Goal: Check status: Check status

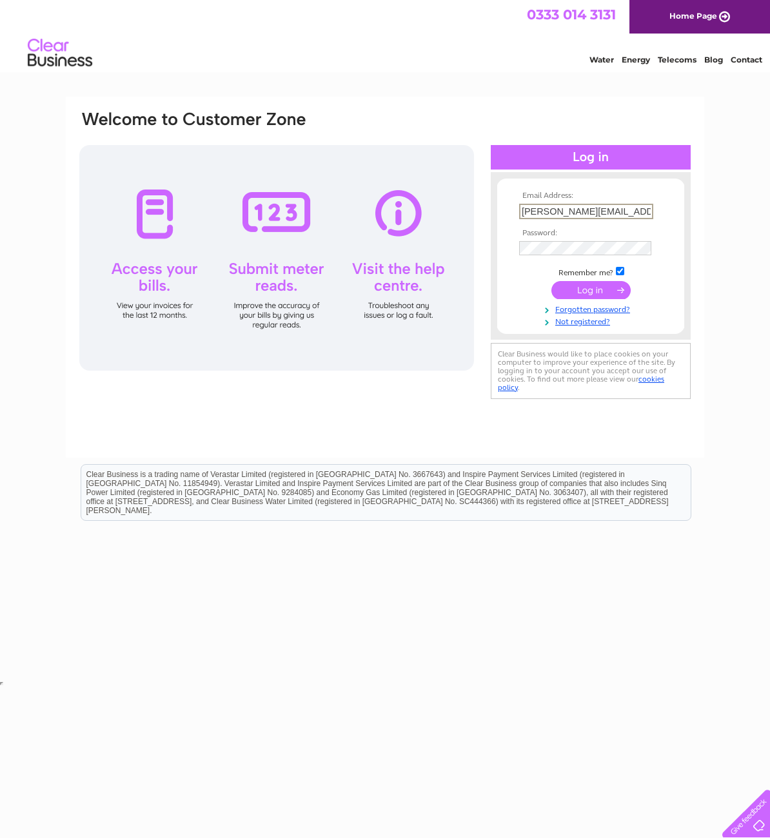
click at [582, 287] on input "submit" at bounding box center [590, 290] width 79 height 18
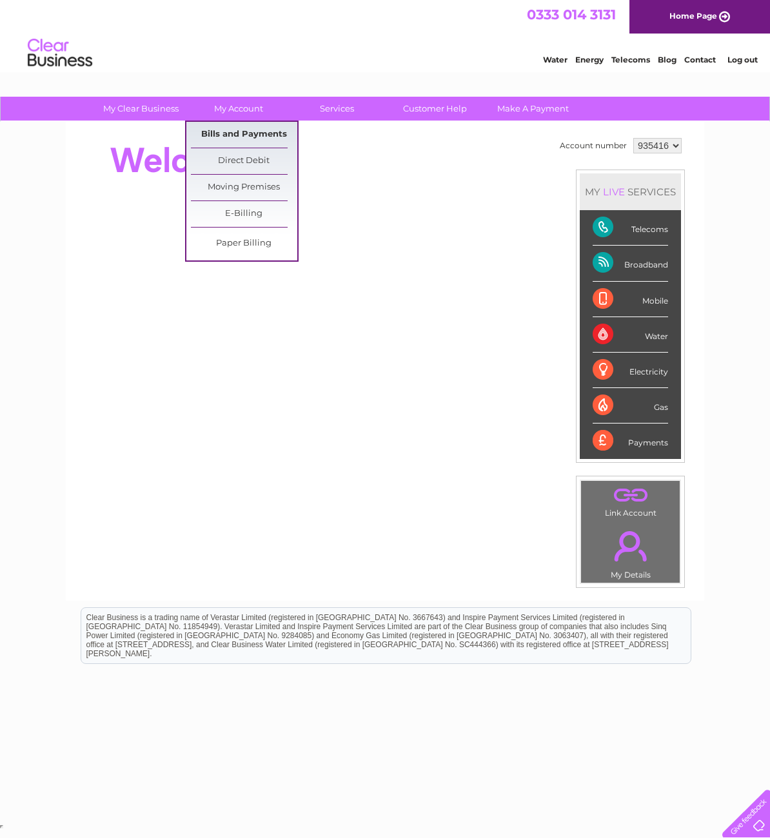
click at [242, 134] on link "Bills and Payments" at bounding box center [244, 135] width 106 height 26
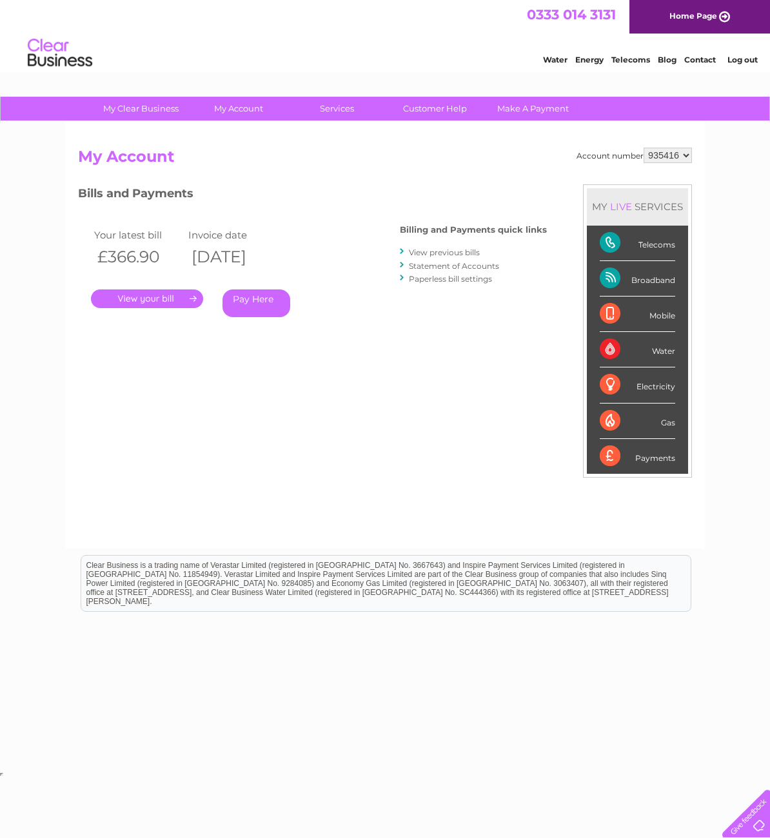
click at [158, 295] on link "." at bounding box center [147, 298] width 112 height 19
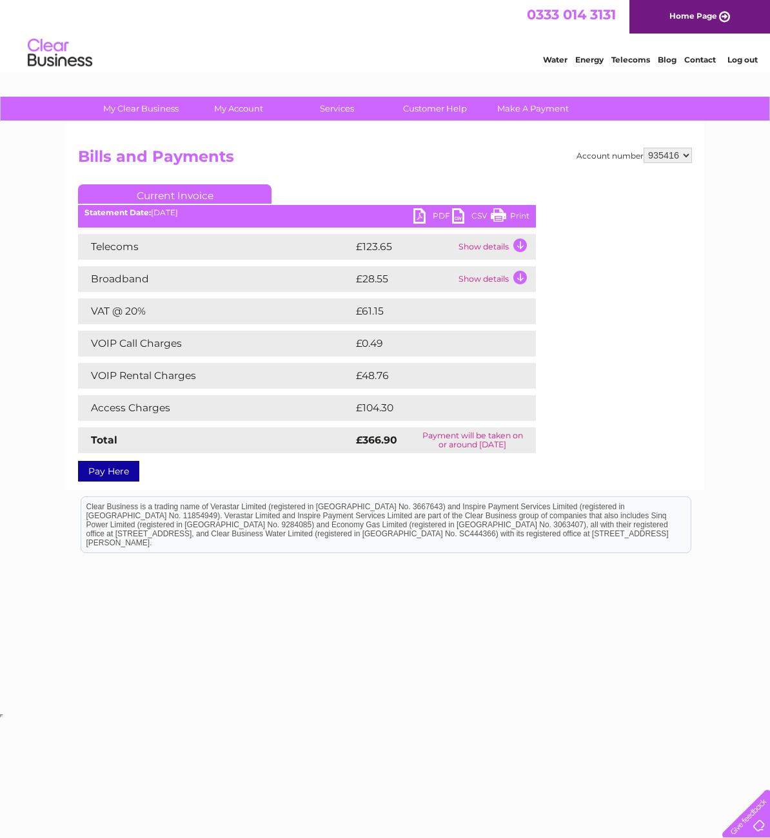
click at [523, 246] on td "Show details" at bounding box center [495, 247] width 81 height 26
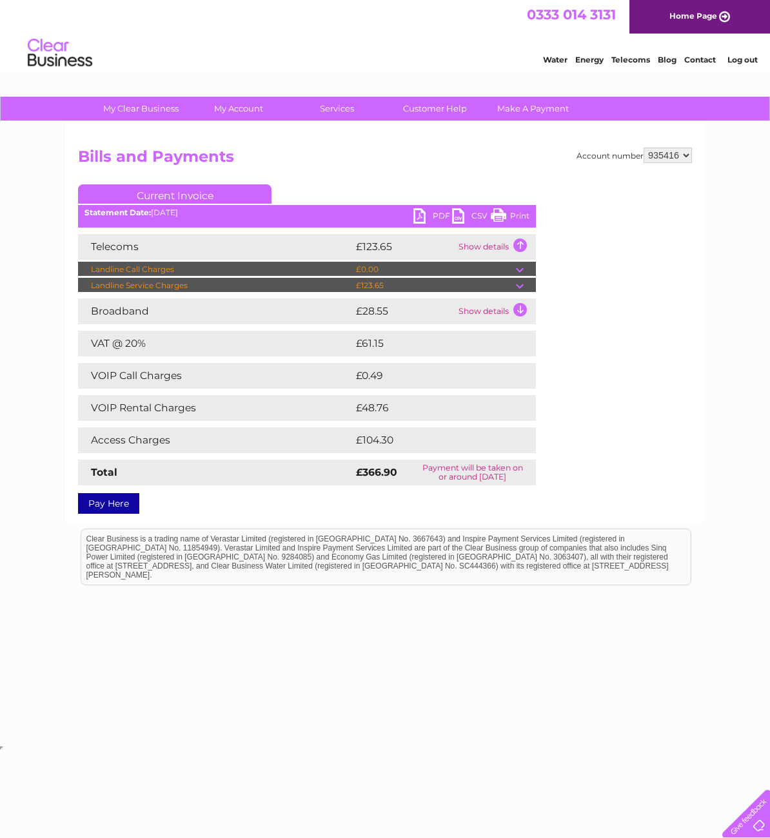
click at [521, 289] on td at bounding box center [526, 285] width 20 height 15
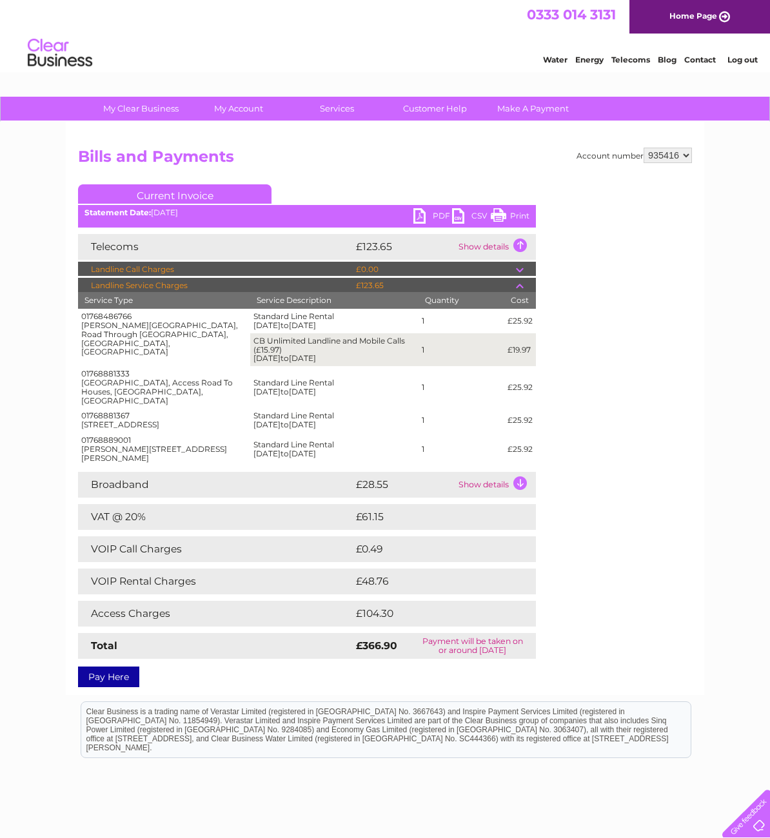
click at [135, 318] on div "01768486766 Hause Farm, Road Through Martindale, Martindale, Penrith, Cumbria, …" at bounding box center [164, 334] width 166 height 44
